Goal: Transaction & Acquisition: Purchase product/service

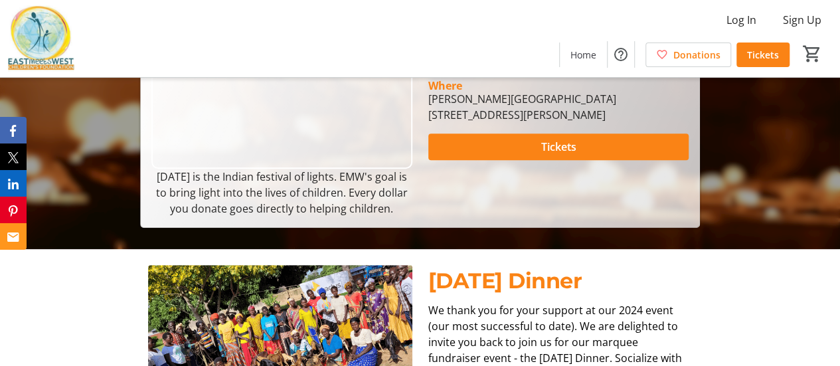
scroll to position [215, 0]
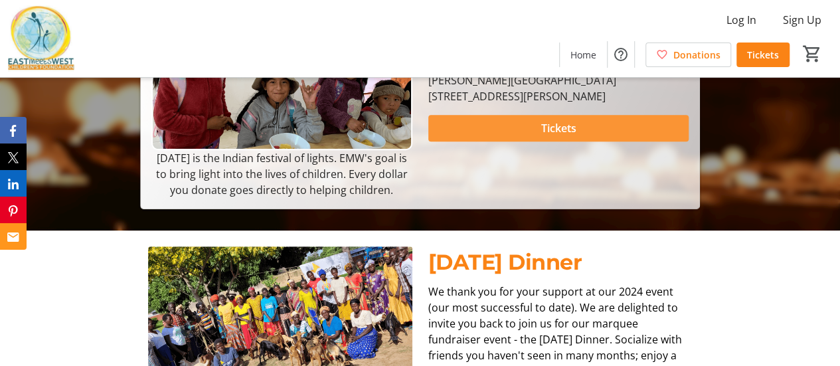
click at [527, 144] on span at bounding box center [558, 128] width 261 height 32
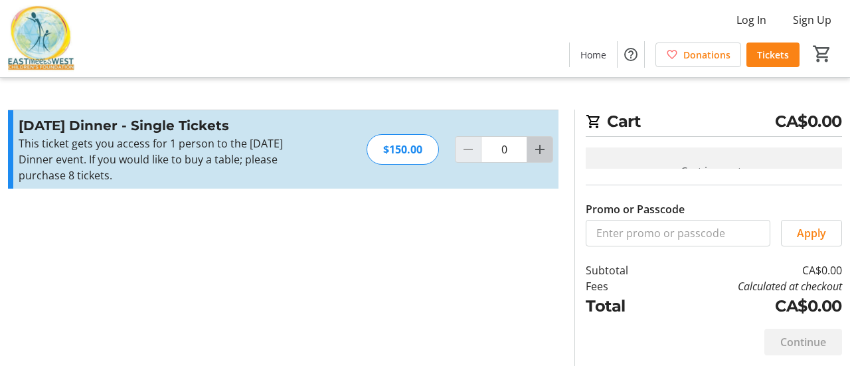
click at [536, 149] on mat-icon "Increment by one" at bounding box center [540, 149] width 16 height 16
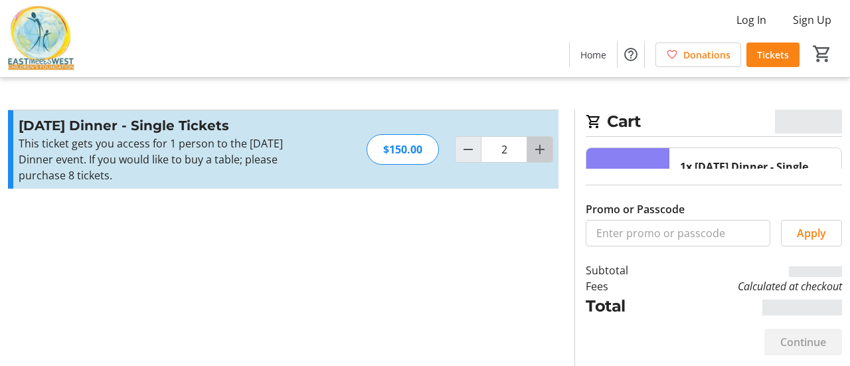
click at [536, 149] on mat-icon "Increment by one" at bounding box center [540, 149] width 16 height 16
type input "6"
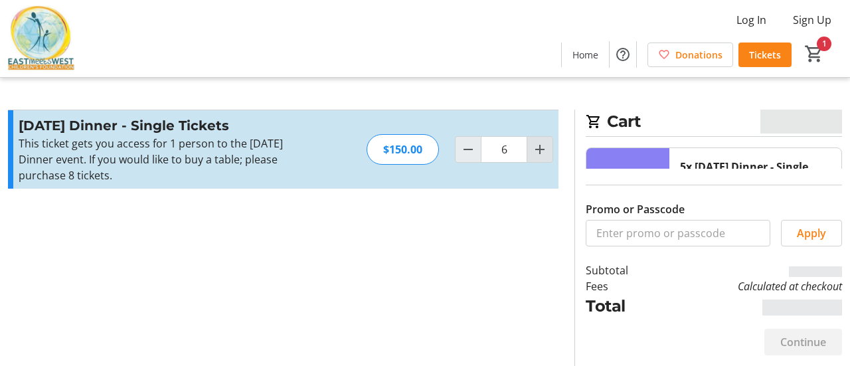
type input "6"
click at [536, 149] on mat-icon "Increment by one" at bounding box center [540, 149] width 16 height 16
type input "8"
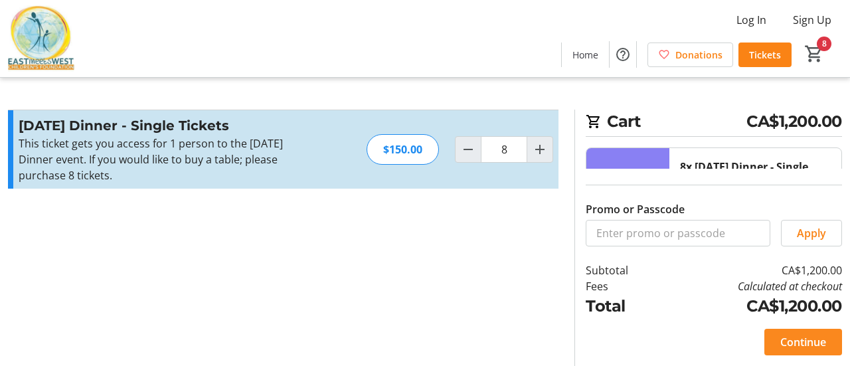
click at [786, 341] on span "Continue" at bounding box center [803, 342] width 46 height 16
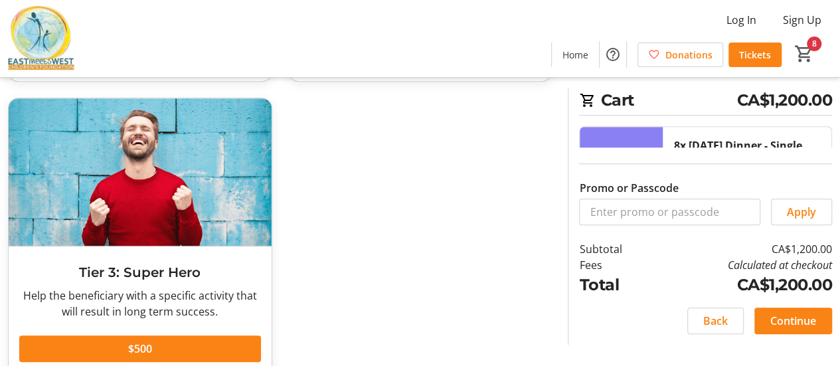
scroll to position [376, 0]
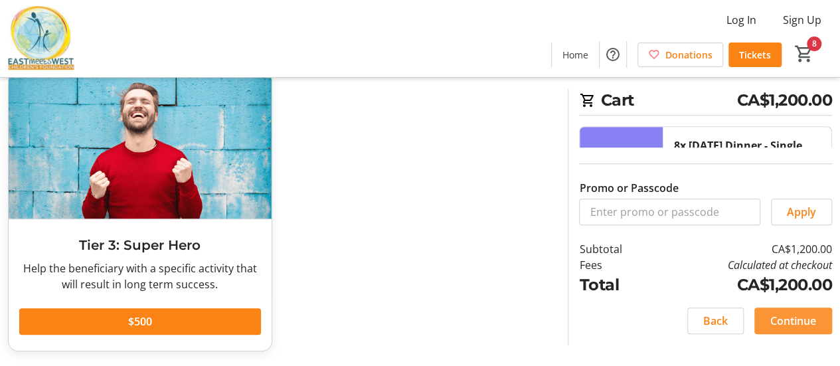
click at [783, 318] on span "Continue" at bounding box center [793, 321] width 46 height 16
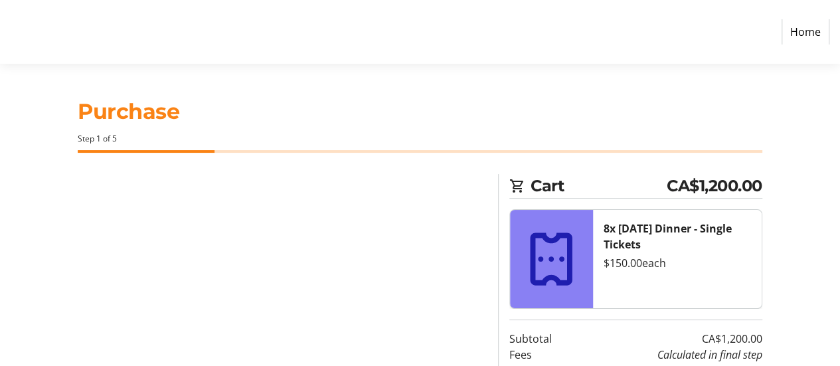
select select "CA"
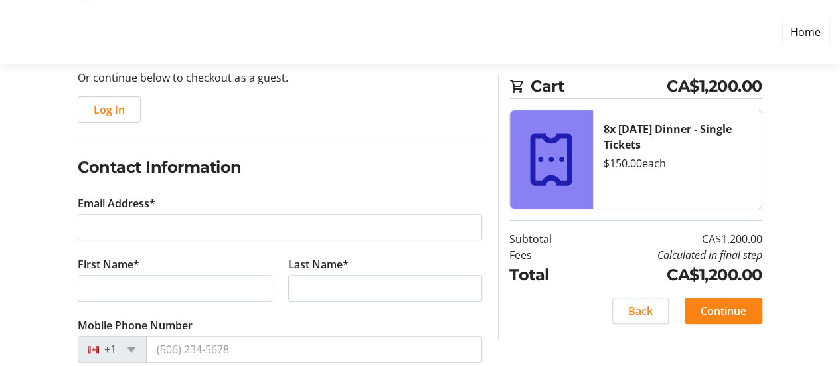
scroll to position [133, 0]
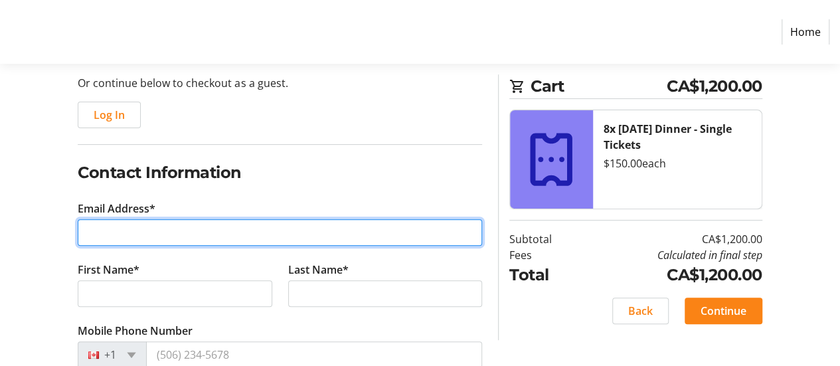
click at [171, 226] on input "Email Address*" at bounding box center [280, 232] width 404 height 27
type input "[PERSON_NAME][EMAIL_ADDRESS][PERSON_NAME][DOMAIN_NAME]"
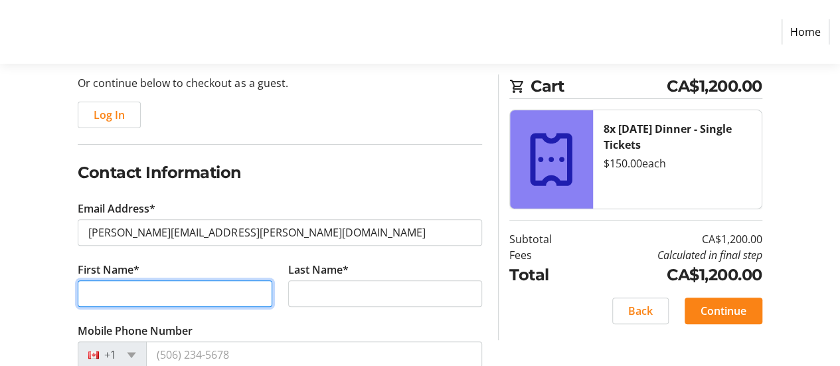
type input "[PERSON_NAME]"
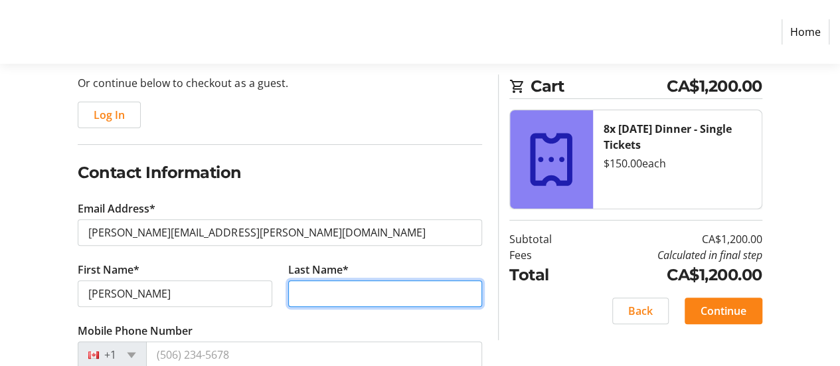
type input "Parmar"
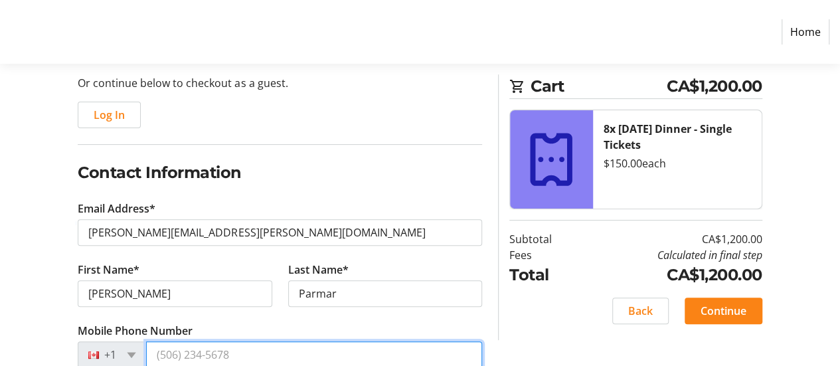
type input "[PHONE_NUMBER]"
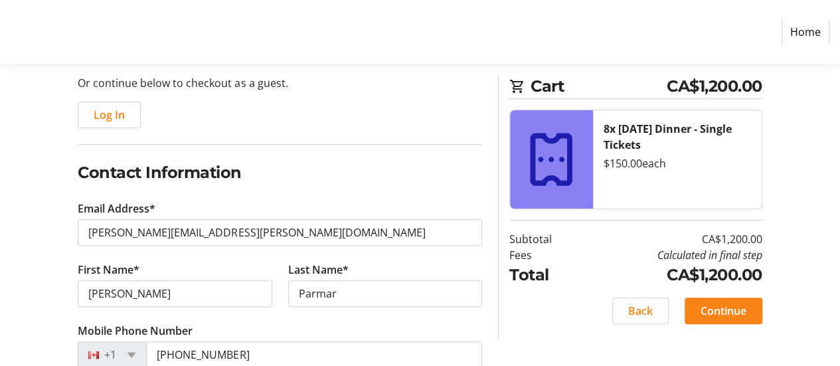
type input "MNP LLP"
type input "[STREET_ADDRESS]"
type input "Kelowna"
select select "BC"
type input "V1W 5C3"
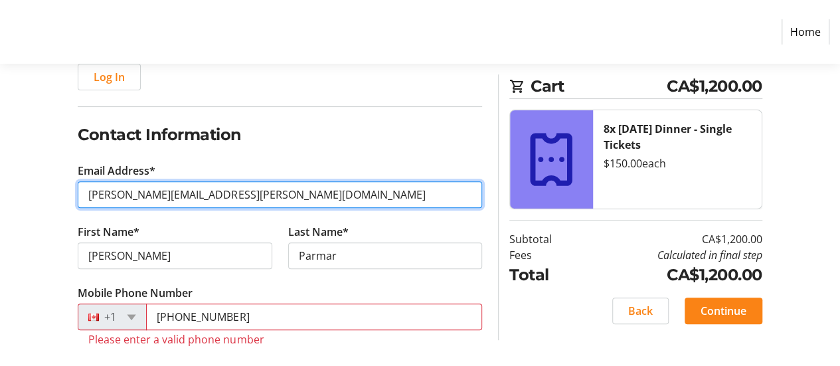
scroll to position [178, 0]
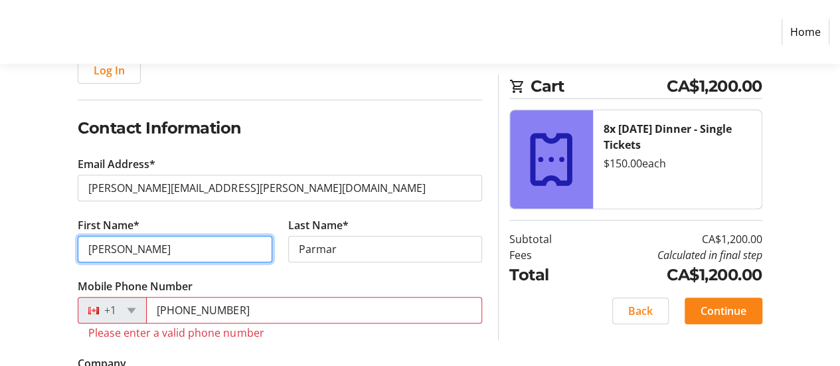
click at [145, 251] on input "[PERSON_NAME]" at bounding box center [175, 249] width 194 height 27
type input "[PERSON_NAME]"
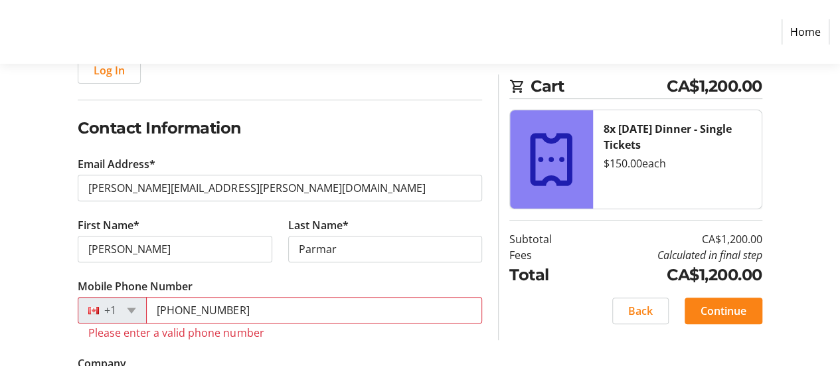
click at [336, 266] on tr-form-field "Last Name* [PERSON_NAME]" at bounding box center [385, 247] width 210 height 61
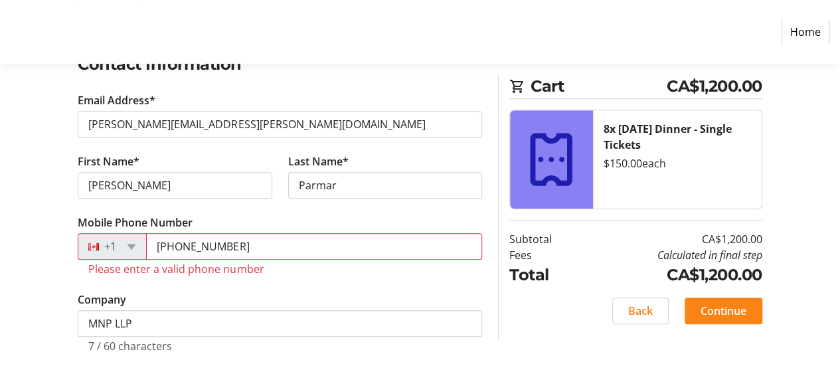
scroll to position [266, 0]
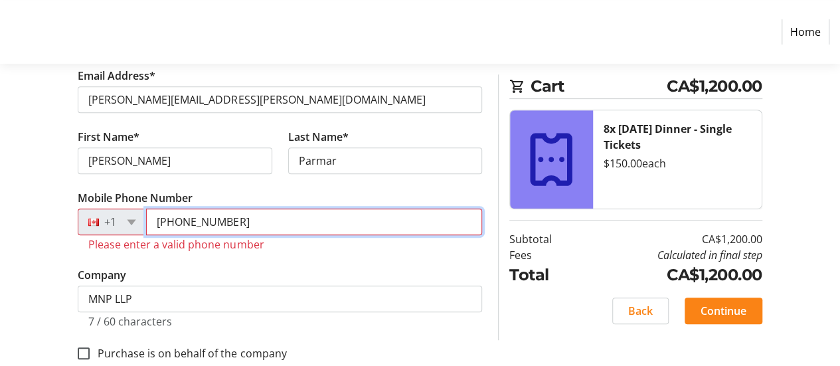
click at [262, 223] on input "[PHONE_NUMBER]" at bounding box center [314, 221] width 336 height 27
drag, startPoint x: 262, startPoint y: 223, endPoint x: 163, endPoint y: 226, distance: 98.3
click at [163, 226] on input "[PHONE_NUMBER]" at bounding box center [314, 221] width 336 height 27
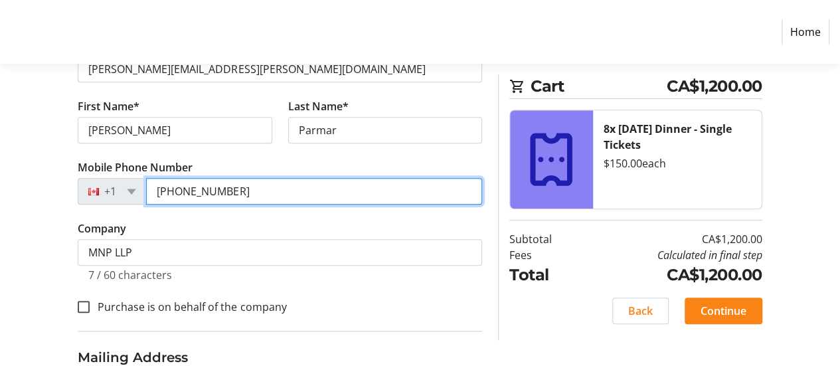
scroll to position [277, 0]
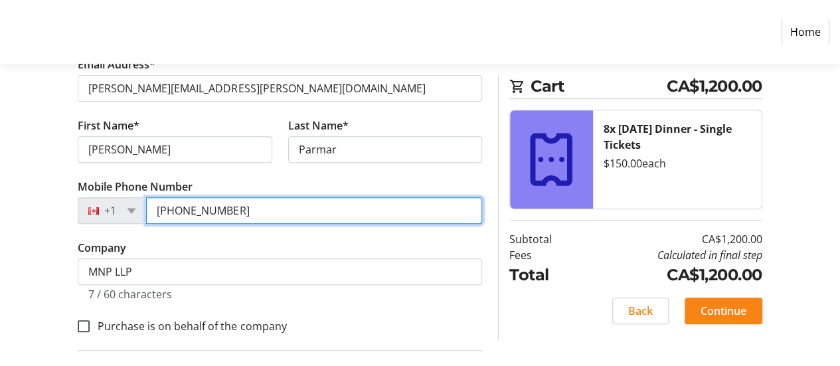
type input "[PHONE_NUMBER]"
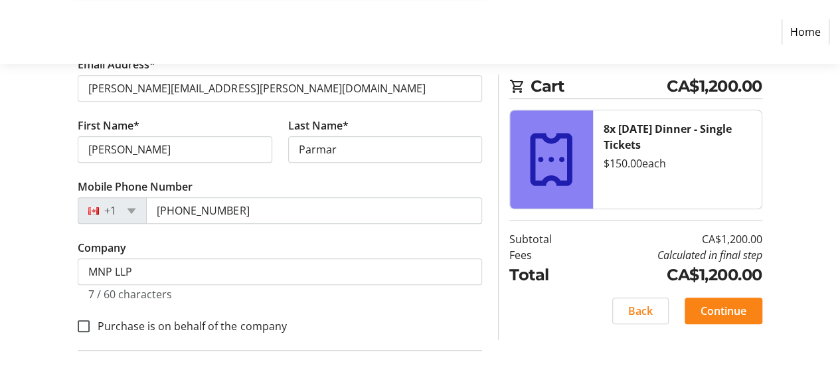
click at [360, 244] on tr-form-field "Company MNP LLP 7 / 60 characters" at bounding box center [280, 278] width 404 height 77
click at [711, 309] on span "Continue" at bounding box center [723, 311] width 46 height 16
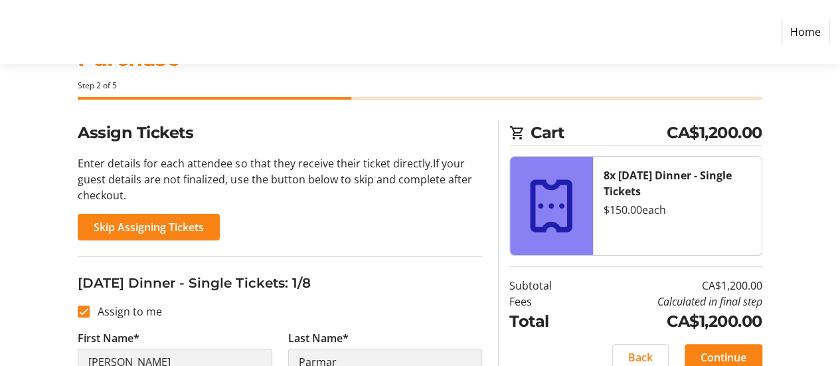
scroll to position [66, 0]
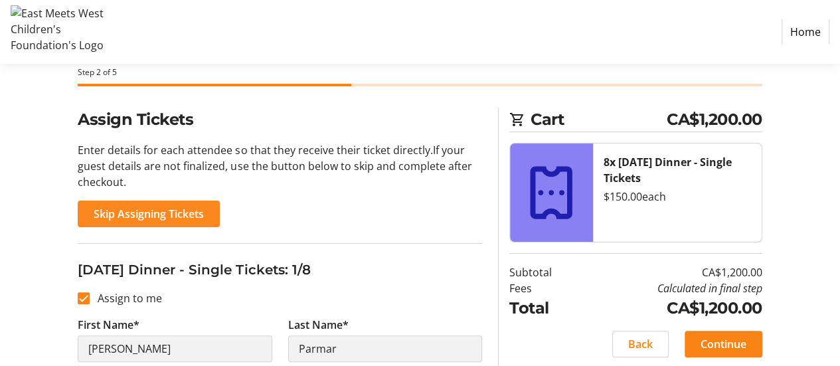
click at [173, 221] on span "Skip Assigning Tickets" at bounding box center [149, 214] width 110 height 16
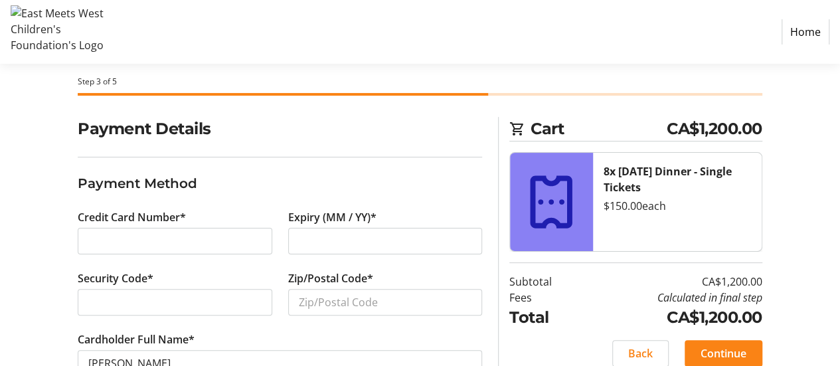
scroll to position [66, 0]
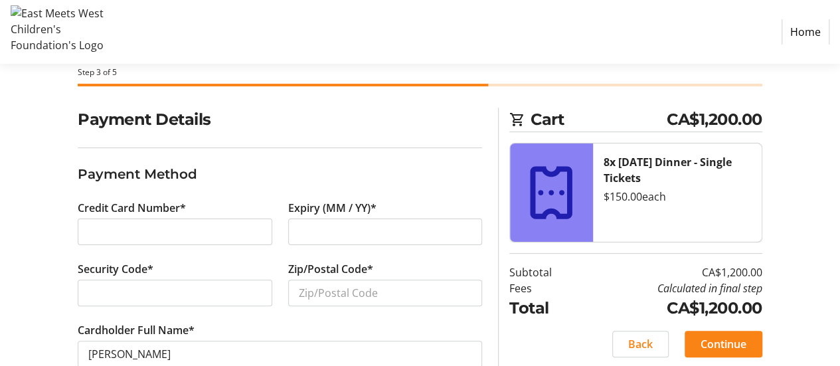
click at [178, 282] on div at bounding box center [175, 292] width 194 height 27
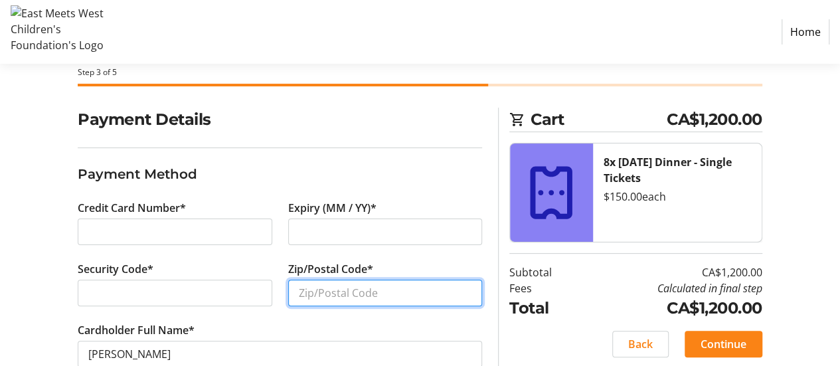
click at [336, 296] on input "Zip/Postal Code*" at bounding box center [385, 292] width 194 height 27
type input "v"
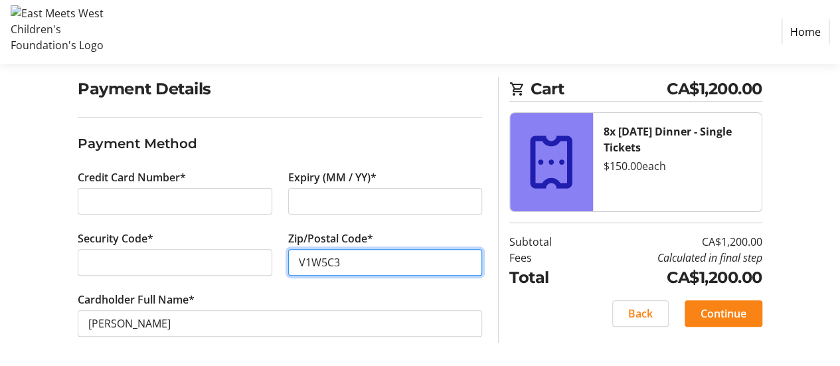
scroll to position [98, 0]
type input "V1W5C3"
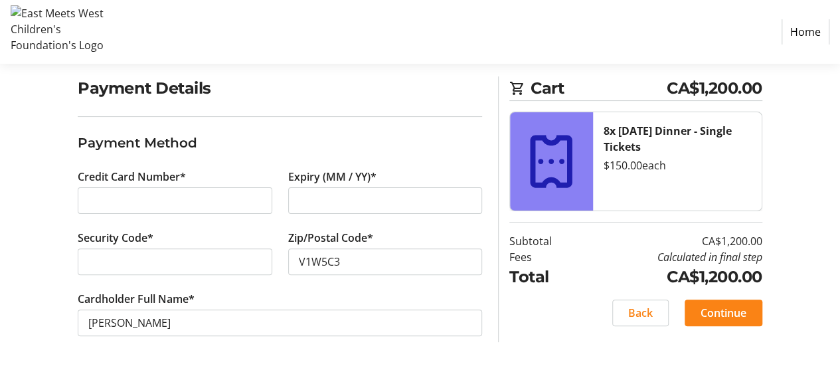
click at [447, 294] on tr-form-field "Cardholder Full Name* [PERSON_NAME]" at bounding box center [280, 321] width 404 height 61
click at [704, 315] on span "Continue" at bounding box center [723, 313] width 46 height 16
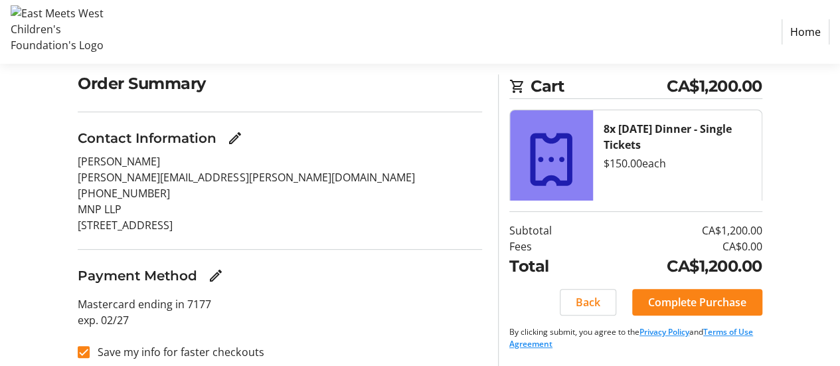
scroll to position [112, 0]
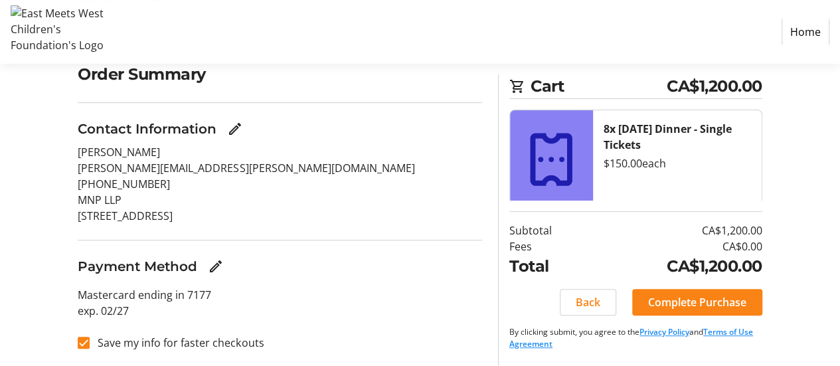
click at [133, 341] on label "Save my info for faster checkouts" at bounding box center [177, 343] width 174 height 16
click at [90, 341] on input "Save my info for faster checkouts" at bounding box center [84, 343] width 12 height 12
checkbox input "false"
click at [673, 301] on span "Complete Purchase" at bounding box center [697, 302] width 98 height 16
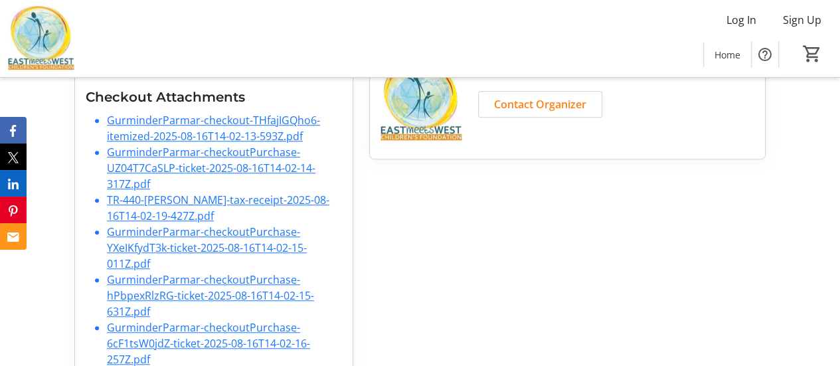
scroll to position [289, 0]
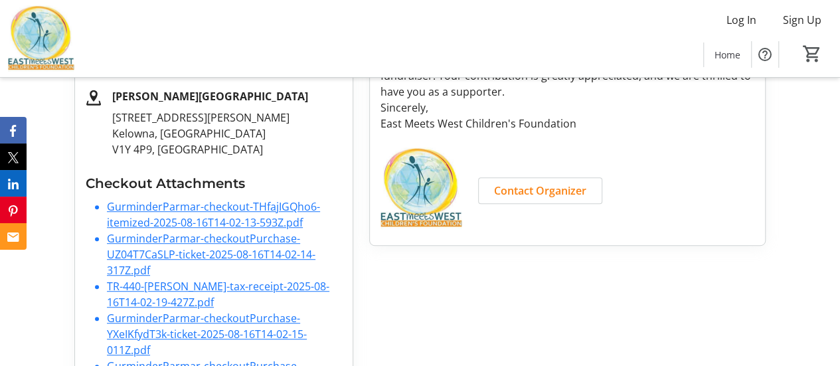
click at [247, 244] on link "GurminderParmar-checkoutPurchase-UZ04T7CaSLP-ticket-2025-08-16T14-02-14-317Z.pdf" at bounding box center [211, 254] width 208 height 46
click at [254, 209] on link "GurminderParmar-checkout-THfajIGQho6-itemized-2025-08-16T14-02-13-593Z.pdf" at bounding box center [213, 214] width 213 height 31
click at [180, 288] on link "TR-440-[PERSON_NAME]-tax-receipt-2025-08-16T14-02-19-427Z.pdf" at bounding box center [218, 294] width 222 height 31
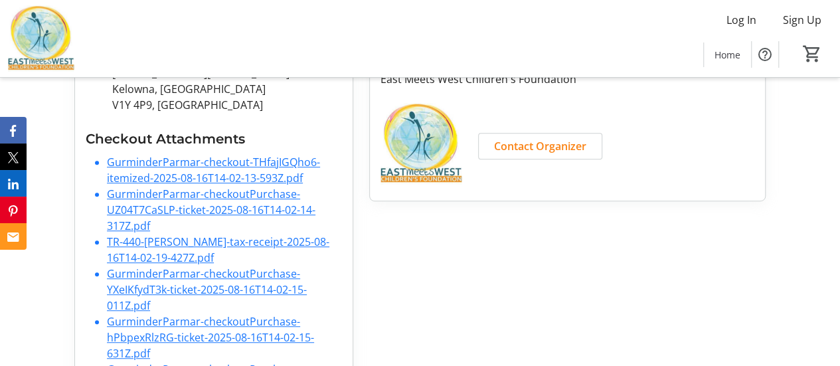
scroll to position [355, 0]
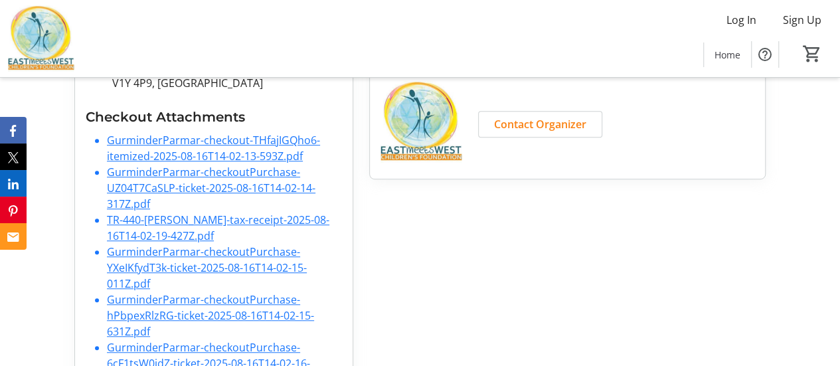
click at [179, 258] on li "GurminderParmar-checkoutPurchase-YXeIKfydT3k-ticket-2025-08-16T14-02-15-011Z.pdf" at bounding box center [224, 268] width 235 height 48
click at [167, 305] on link "GurminderParmar-checkoutPurchase-hPbpexRlzRG-ticket-2025-08-16T14-02-15-631Z.pdf" at bounding box center [210, 315] width 207 height 46
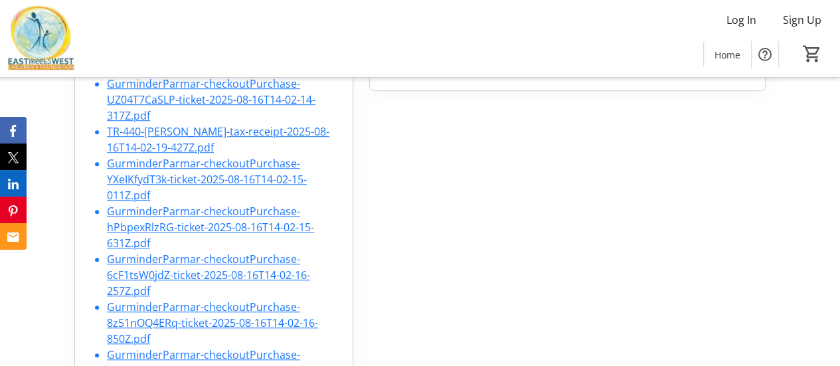
click at [169, 274] on link "GurminderParmar-checkoutPurchase-6cF1tsW0jdZ-ticket-2025-08-16T14-02-16-257Z.pdf" at bounding box center [208, 275] width 203 height 46
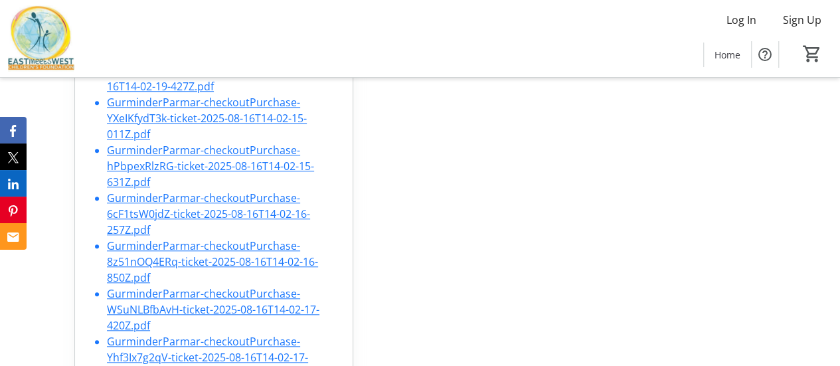
scroll to position [510, 0]
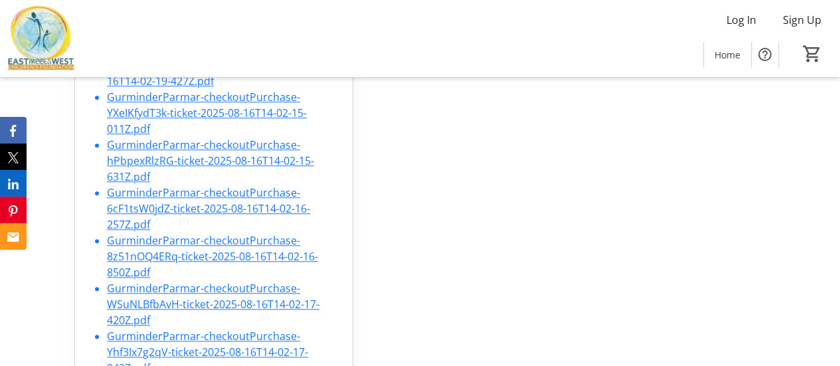
click at [168, 256] on link "GurminderParmar-checkoutPurchase-8z51nOQ4ERq-ticket-2025-08-16T14-02-16-850Z.pdf" at bounding box center [212, 256] width 211 height 46
click at [166, 293] on link "GurminderParmar-checkoutPurchase-WSuNLBfbAvH-ticket-2025-08-16T14-02-17-420Z.pdf" at bounding box center [213, 304] width 212 height 46
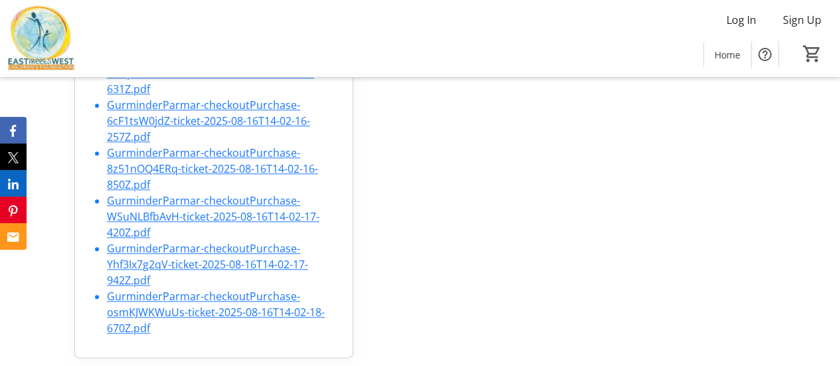
scroll to position [599, 0]
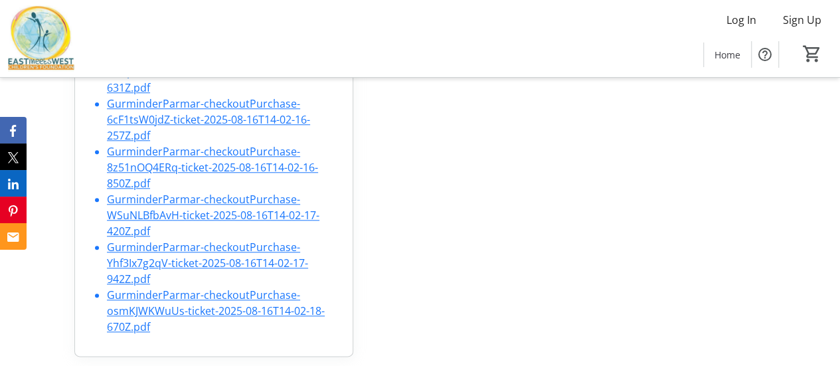
click at [167, 255] on link "GurminderParmar-checkoutPurchase-Yhf3Ix7g2qV-ticket-2025-08-16T14-02-17-942Z.pdf" at bounding box center [207, 263] width 201 height 46
click at [165, 300] on link "GurminderParmar-checkoutPurchase-osmKJWKWuUs-ticket-2025-08-16T14-02-18-670Z.pdf" at bounding box center [216, 310] width 218 height 46
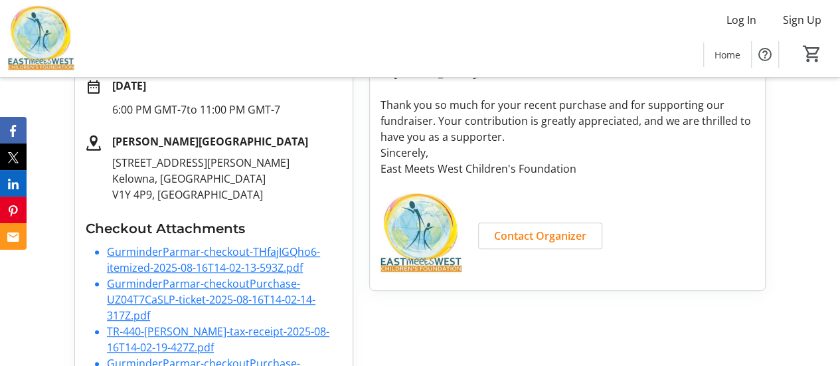
scroll to position [267, 0]
